Goal: Use online tool/utility

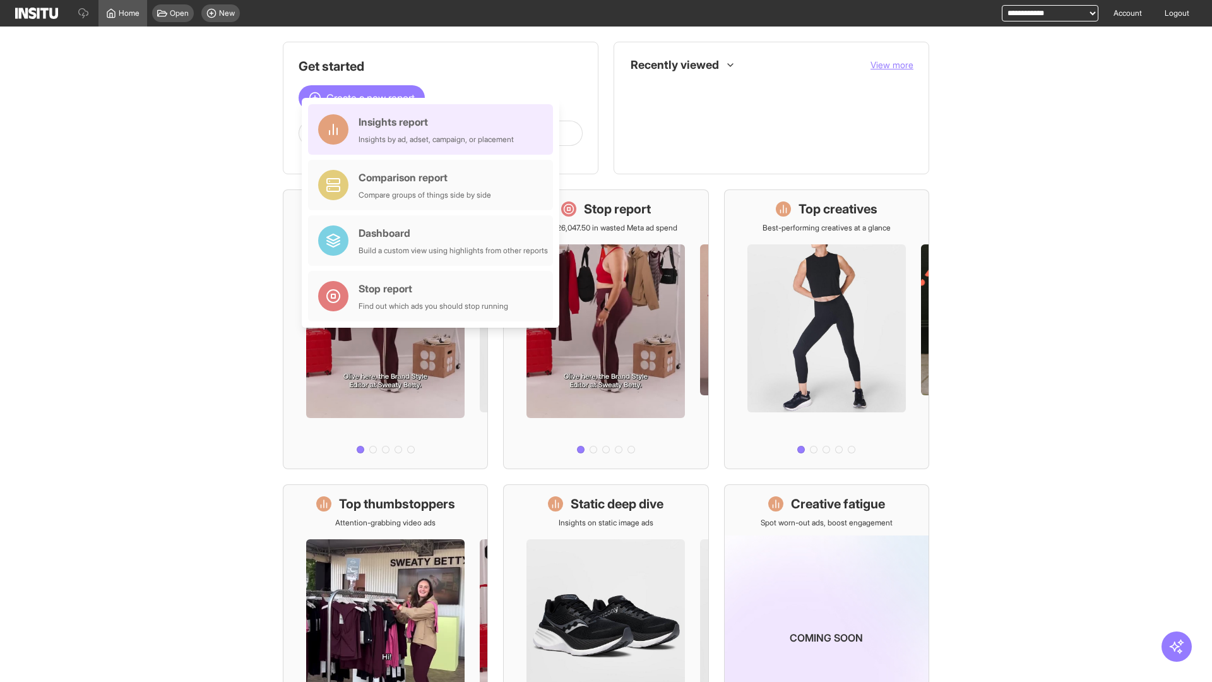
click at [434, 129] on div "Insights report Insights by ad, adset, campaign, or placement" at bounding box center [435, 129] width 155 height 30
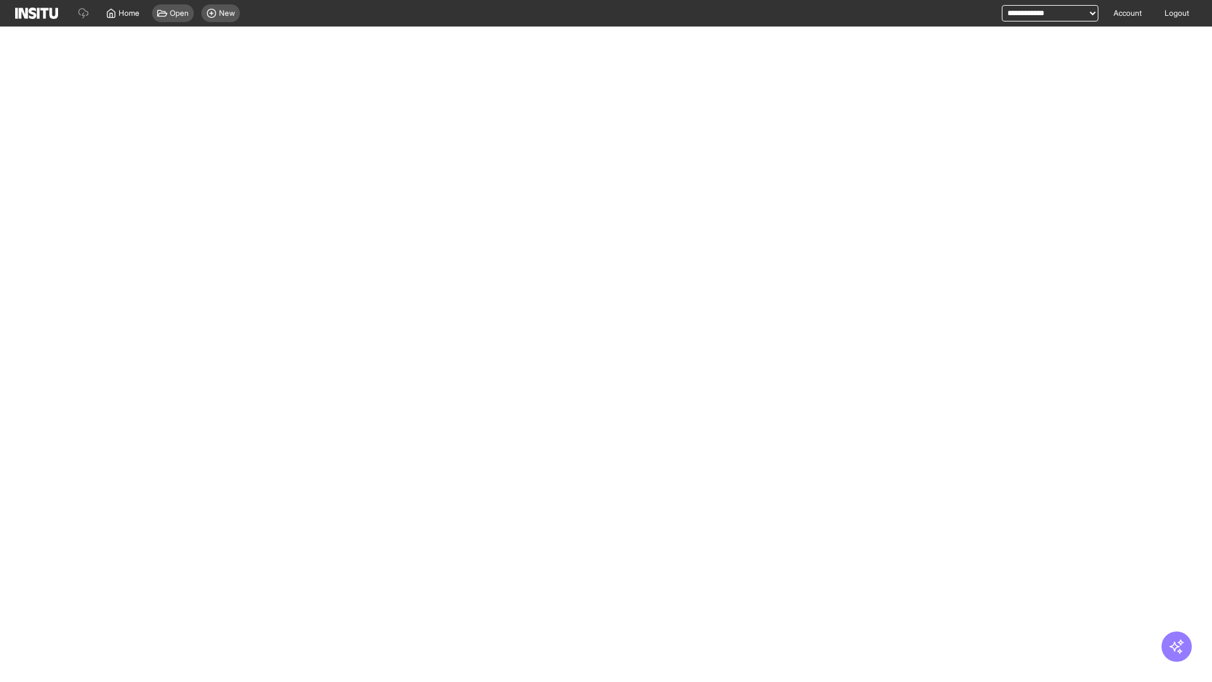
select select "**"
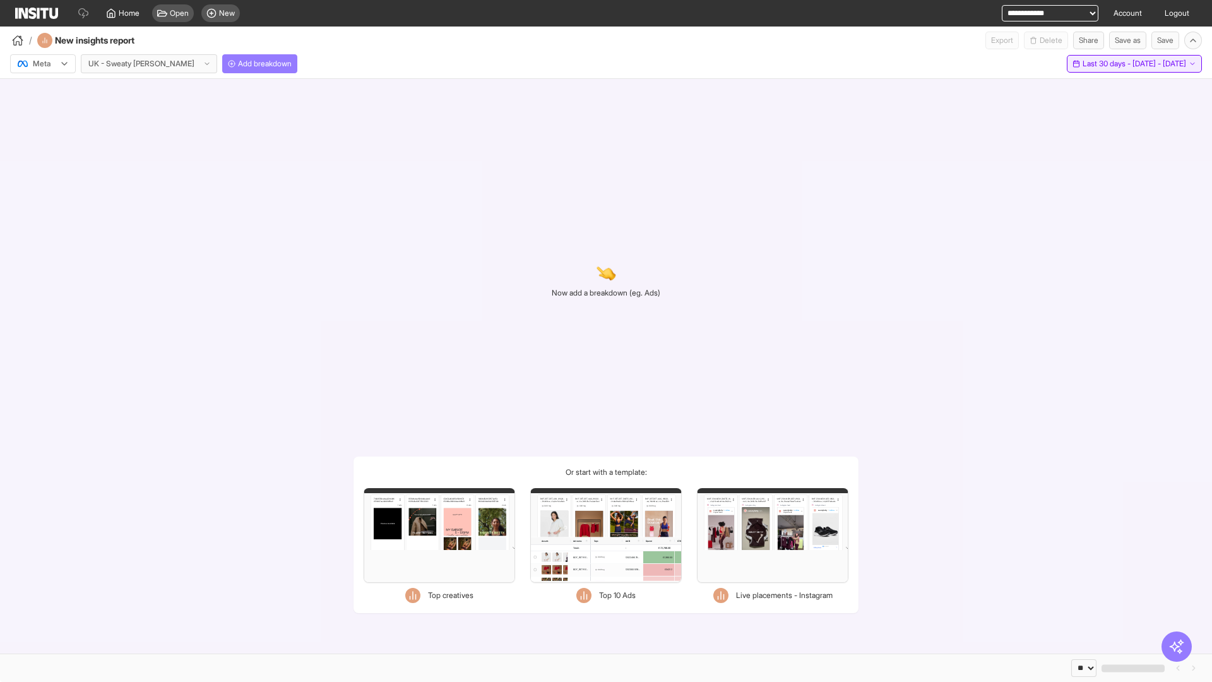
click at [1111, 64] on span "Last 30 days - [DATE] - [DATE]" at bounding box center [1133, 64] width 103 height 10
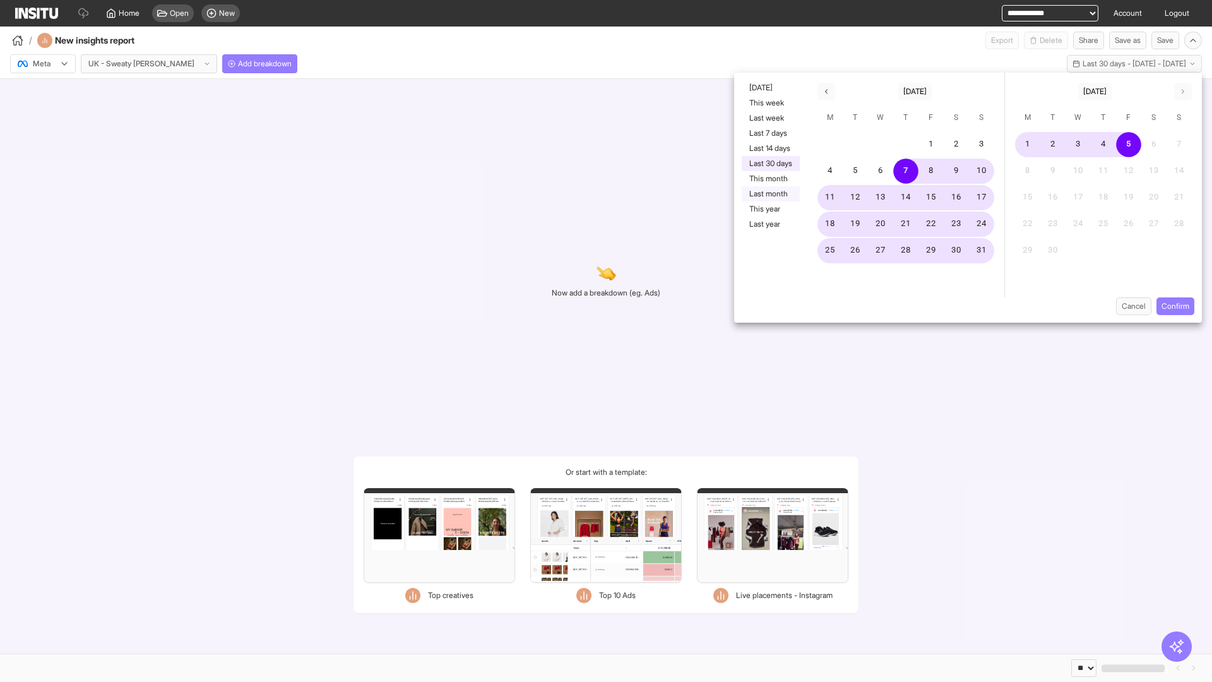
click at [769, 194] on button "Last month" at bounding box center [771, 193] width 58 height 15
